Goal: Information Seeking & Learning: Find specific fact

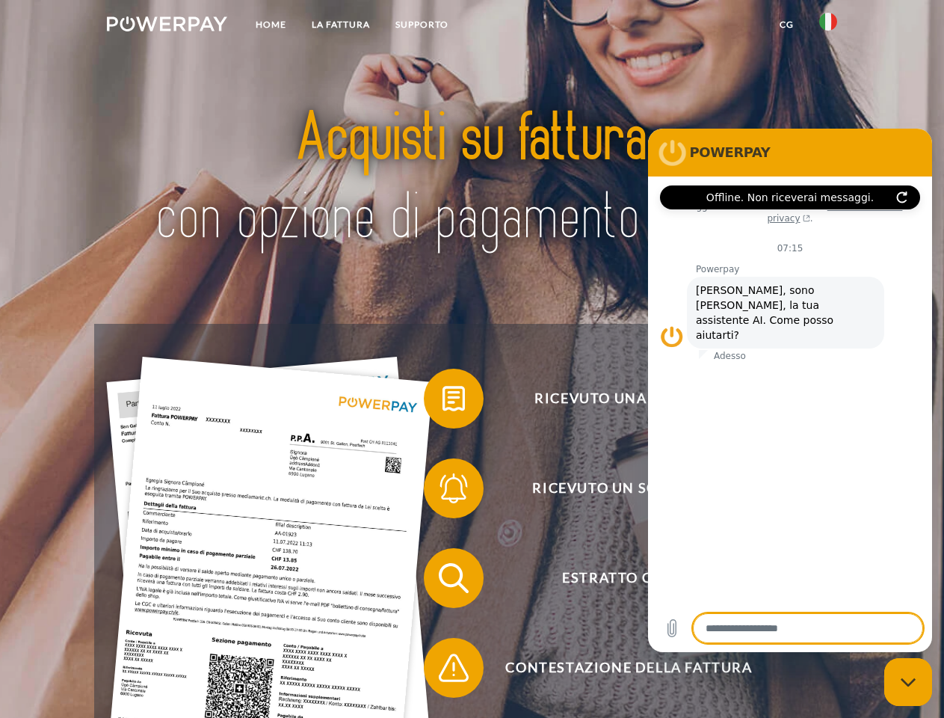
click at [167, 26] on img at bounding box center [167, 23] width 120 height 15
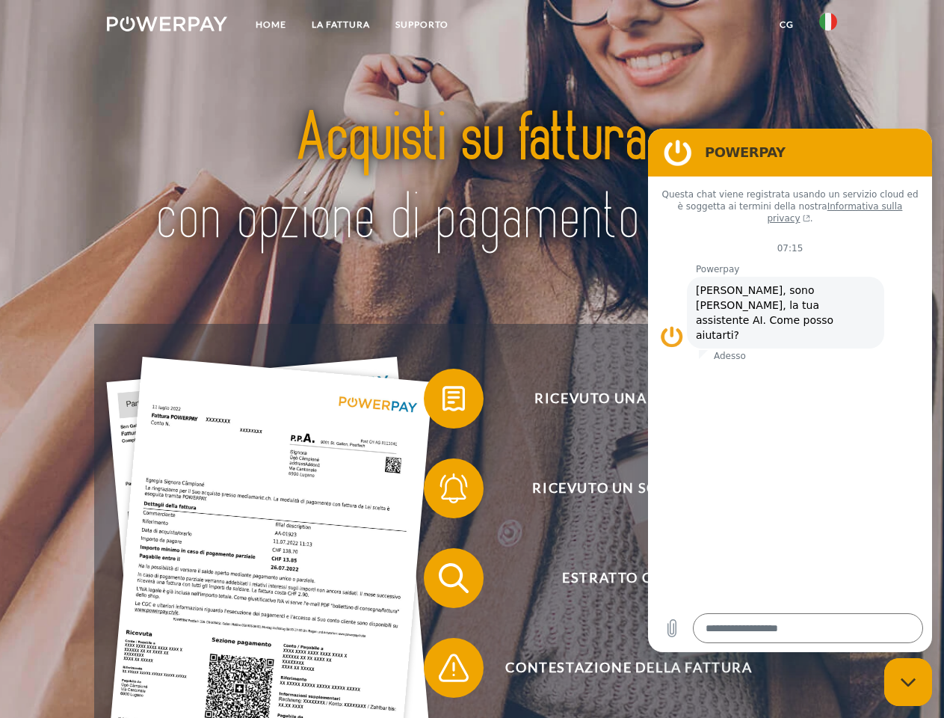
click at [828, 26] on img at bounding box center [828, 22] width 18 height 18
click at [786, 25] on link "CG" at bounding box center [787, 24] width 40 height 27
click at [443, 401] on span at bounding box center [431, 398] width 75 height 75
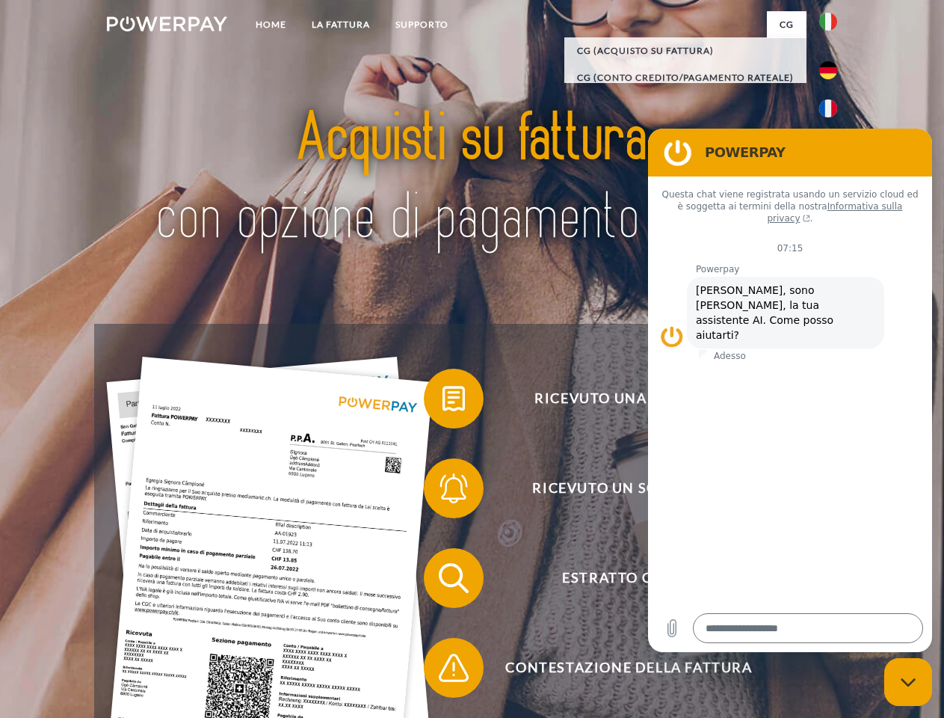
click at [443, 491] on span at bounding box center [431, 488] width 75 height 75
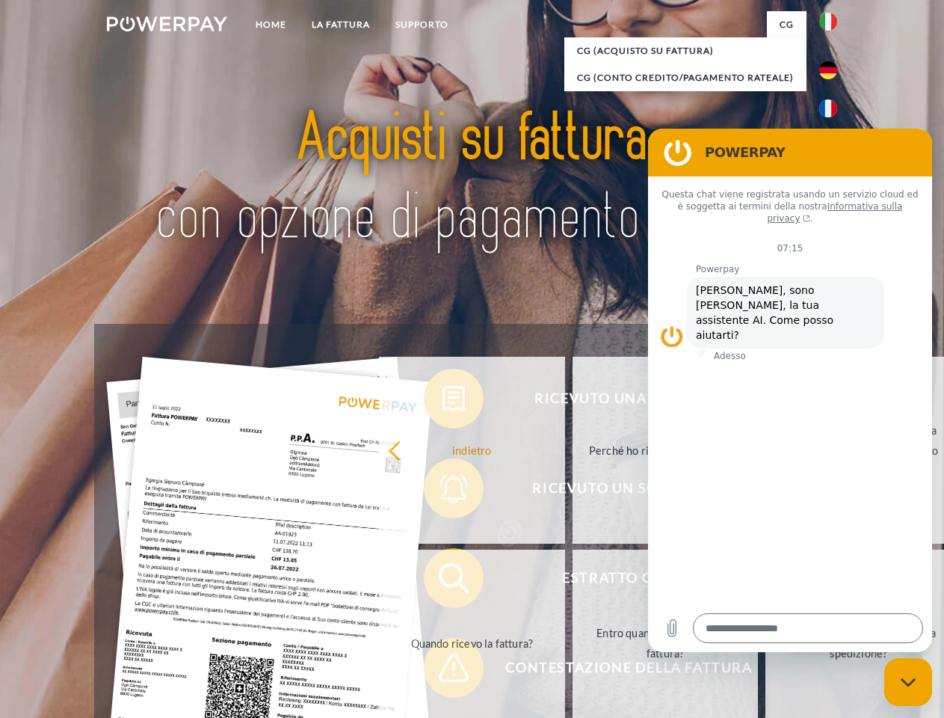
click at [573, 581] on link "Entro quando devo pagare la fattura?" at bounding box center [666, 642] width 186 height 187
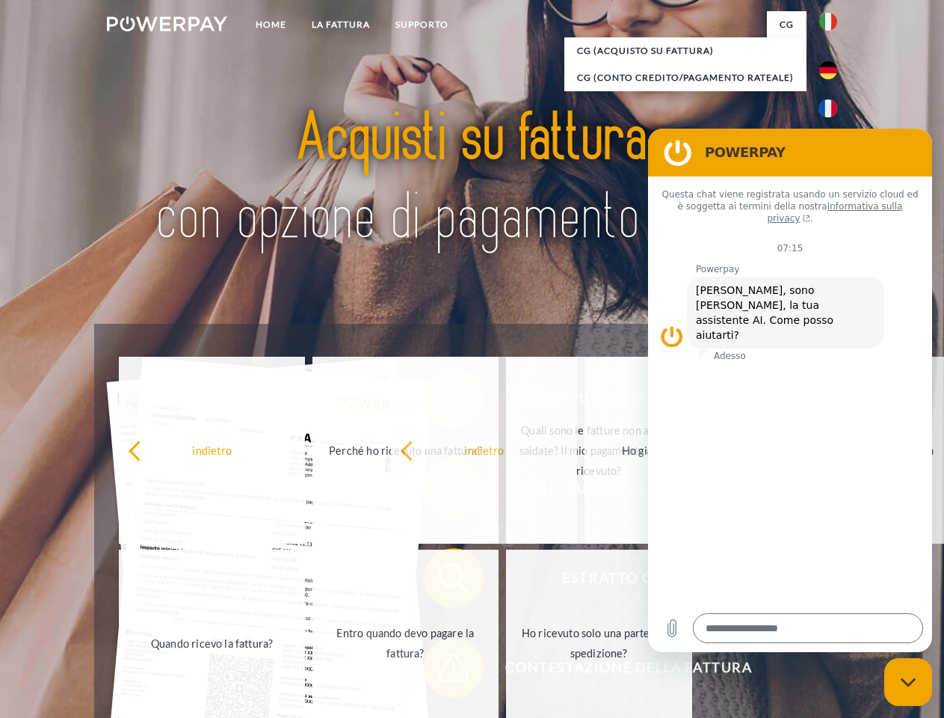
click at [443, 670] on span at bounding box center [431, 667] width 75 height 75
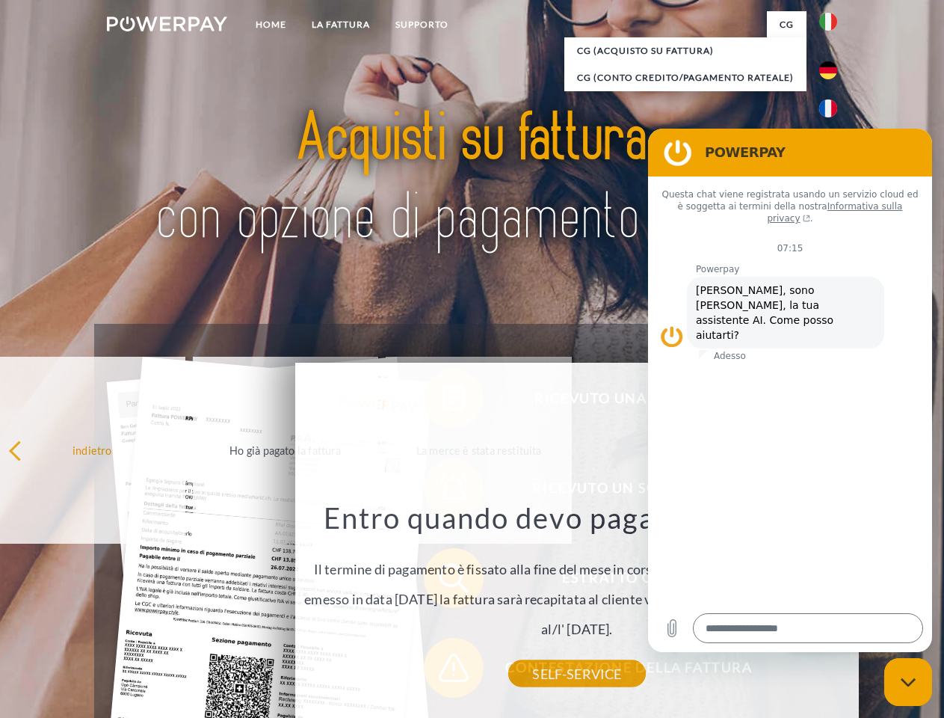
click at [908, 682] on icon "Chiudi la finestra di messaggistica" at bounding box center [909, 682] width 16 height 10
type textarea "*"
